Goal: Download file/media

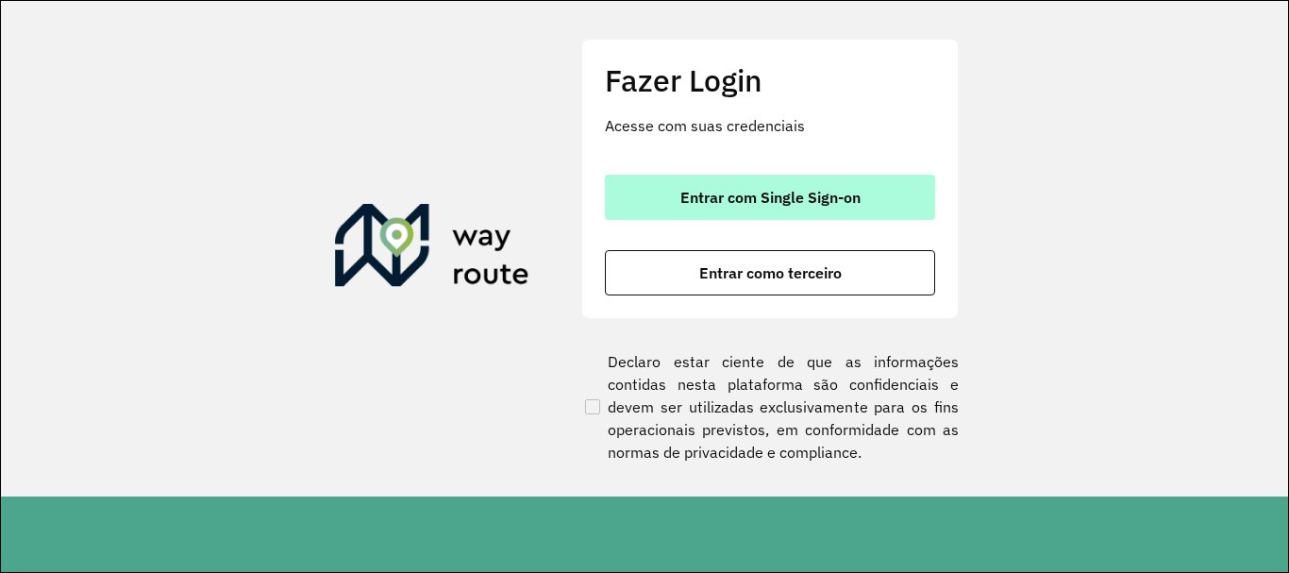
click at [855, 175] on div "Fazer Login Acesse com suas credenciais Entrar com Single Sign-on Entrar como t…" at bounding box center [769, 178] width 377 height 279
click at [855, 175] on button "Entrar com Single Sign-on" at bounding box center [770, 197] width 330 height 45
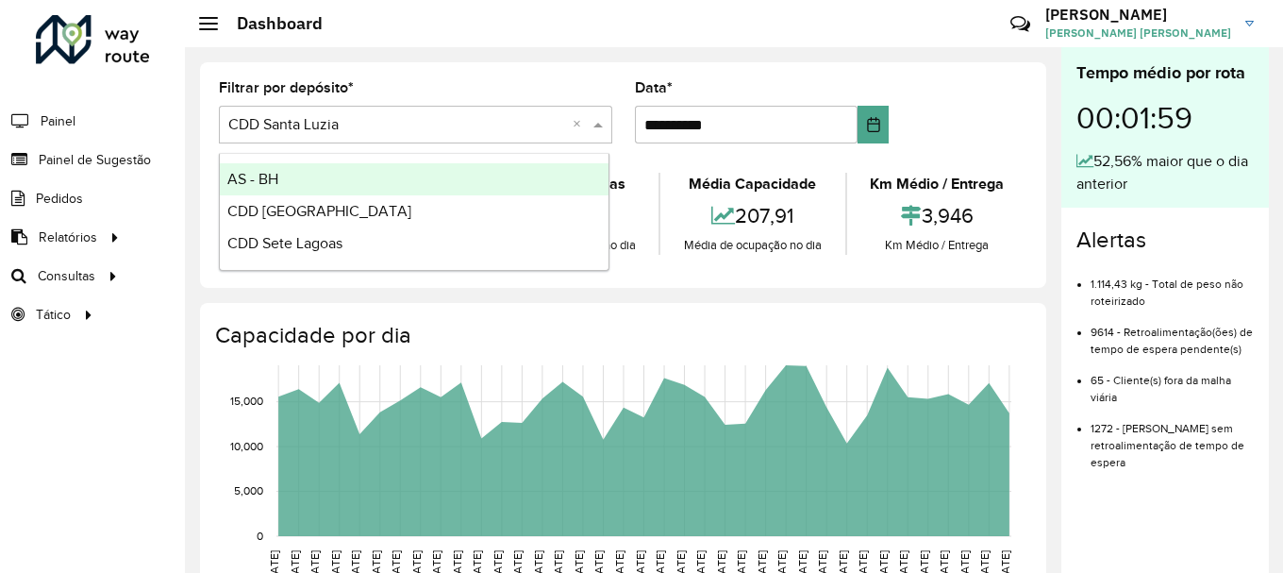
click at [590, 122] on span at bounding box center [601, 124] width 24 height 23
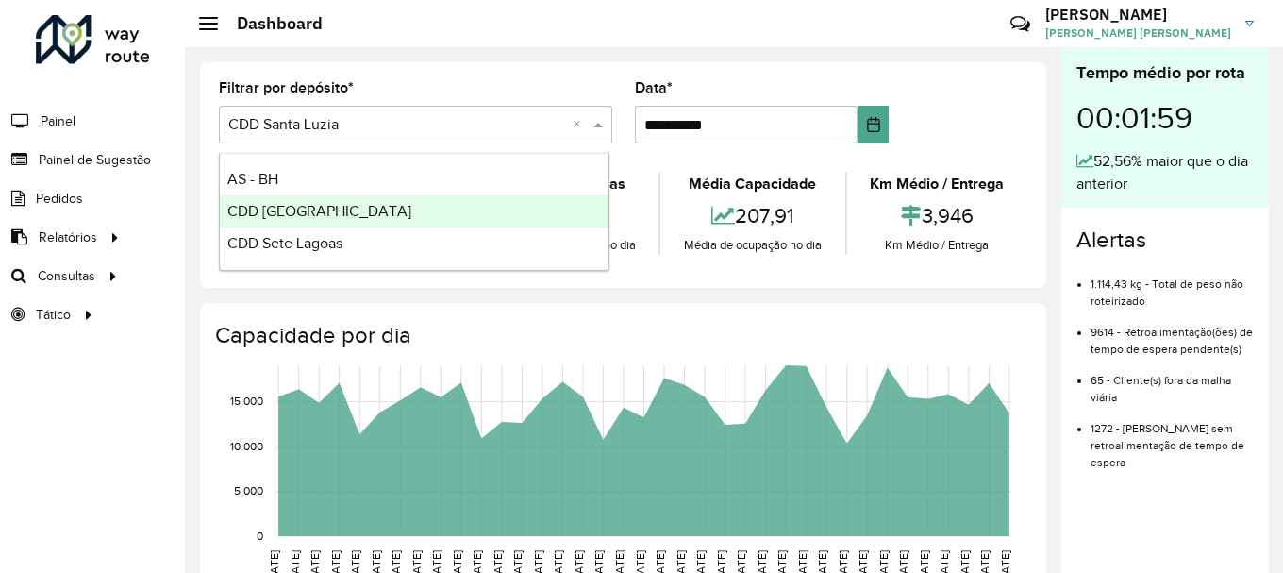
click at [443, 198] on div "CDD Belo Horizonte" at bounding box center [414, 211] width 389 height 32
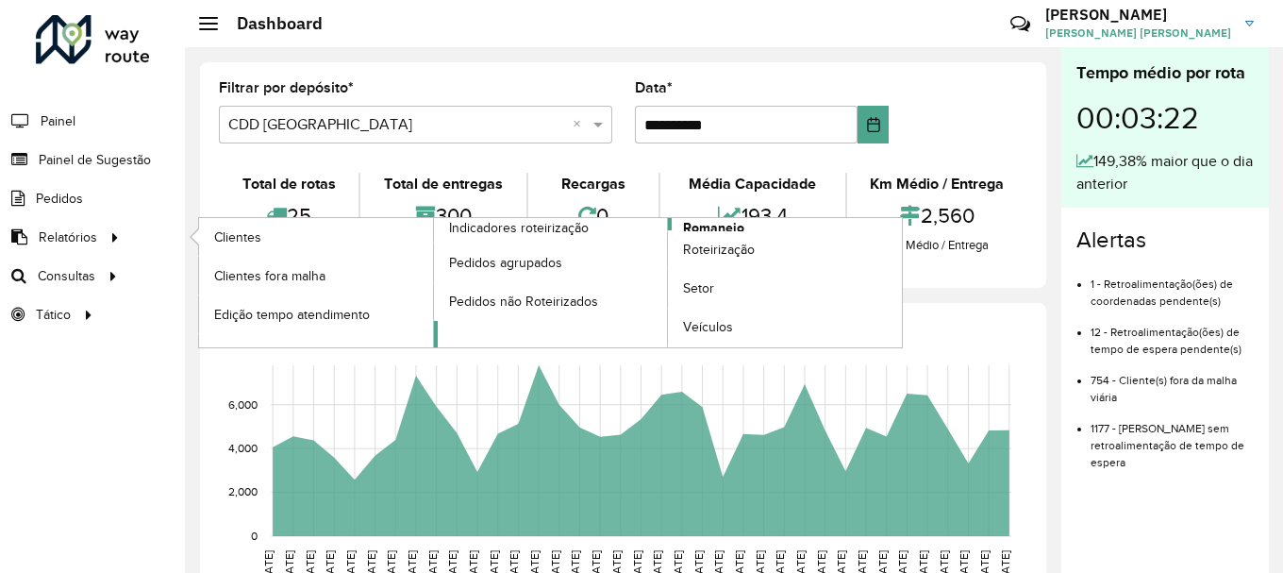
click at [733, 218] on span "Romaneio" at bounding box center [713, 228] width 61 height 20
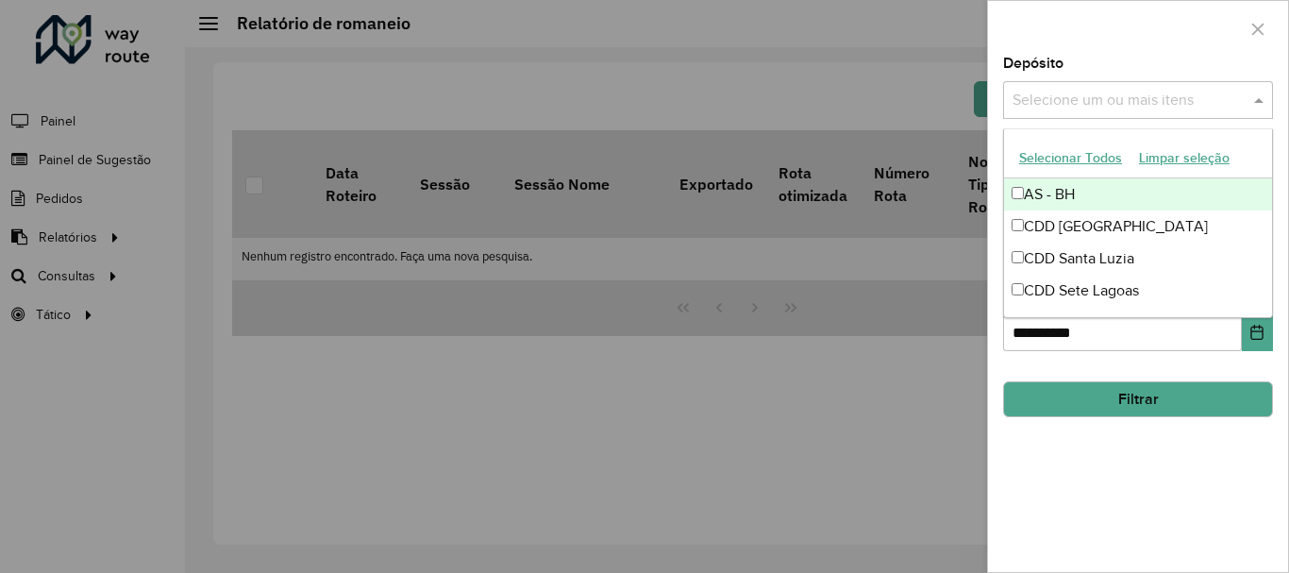
click at [1151, 95] on input "text" at bounding box center [1129, 101] width 242 height 23
click at [1051, 147] on button "Selecionar Todos" at bounding box center [1071, 157] width 120 height 29
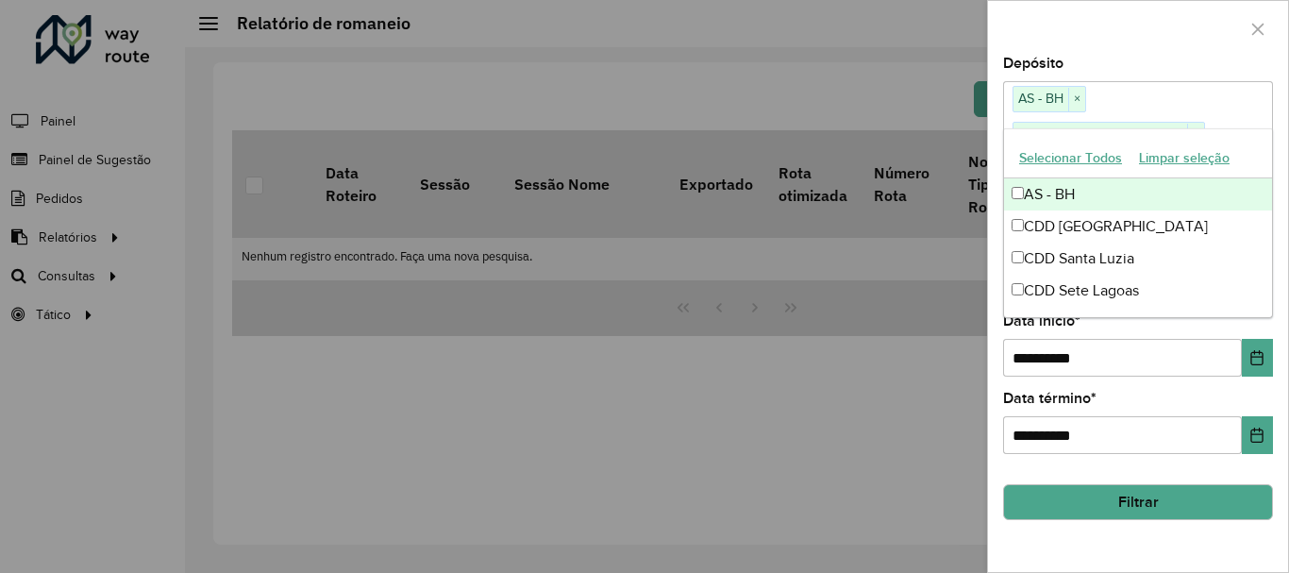
click at [1071, 506] on button "Filtrar" at bounding box center [1138, 502] width 270 height 36
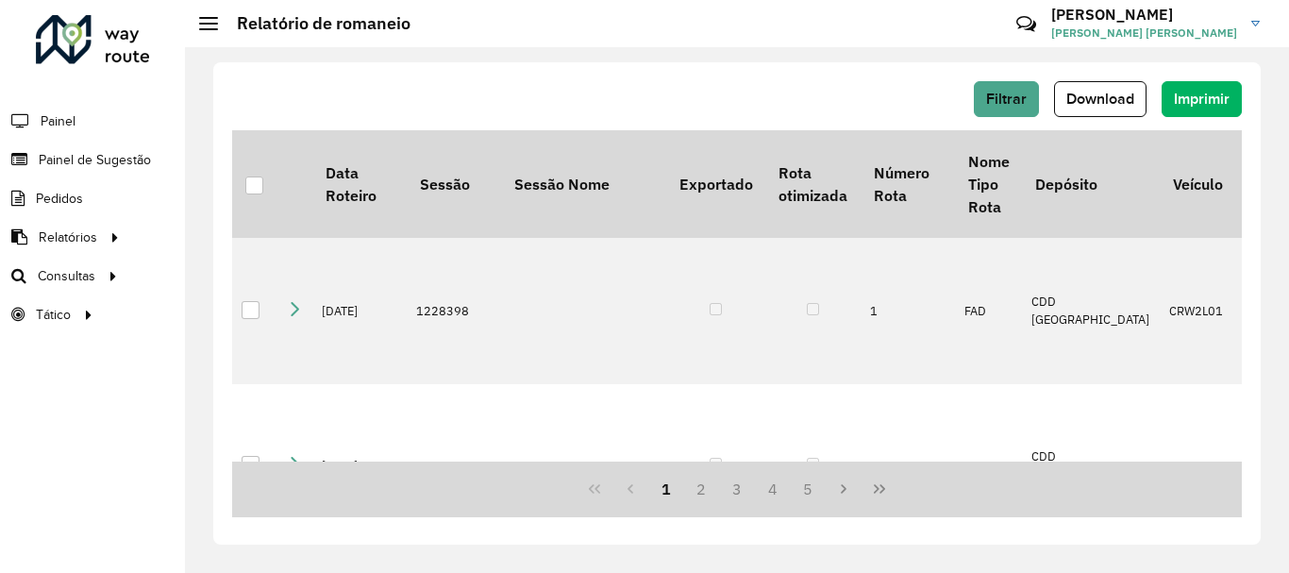
click at [1079, 117] on div "Filtrar Download Imprimir" at bounding box center [737, 105] width 1010 height 49
click at [1082, 106] on span "Download" at bounding box center [1100, 99] width 68 height 16
click at [1104, 90] on button "Download" at bounding box center [1100, 99] width 92 height 36
